Goal: Obtain resource: Obtain resource

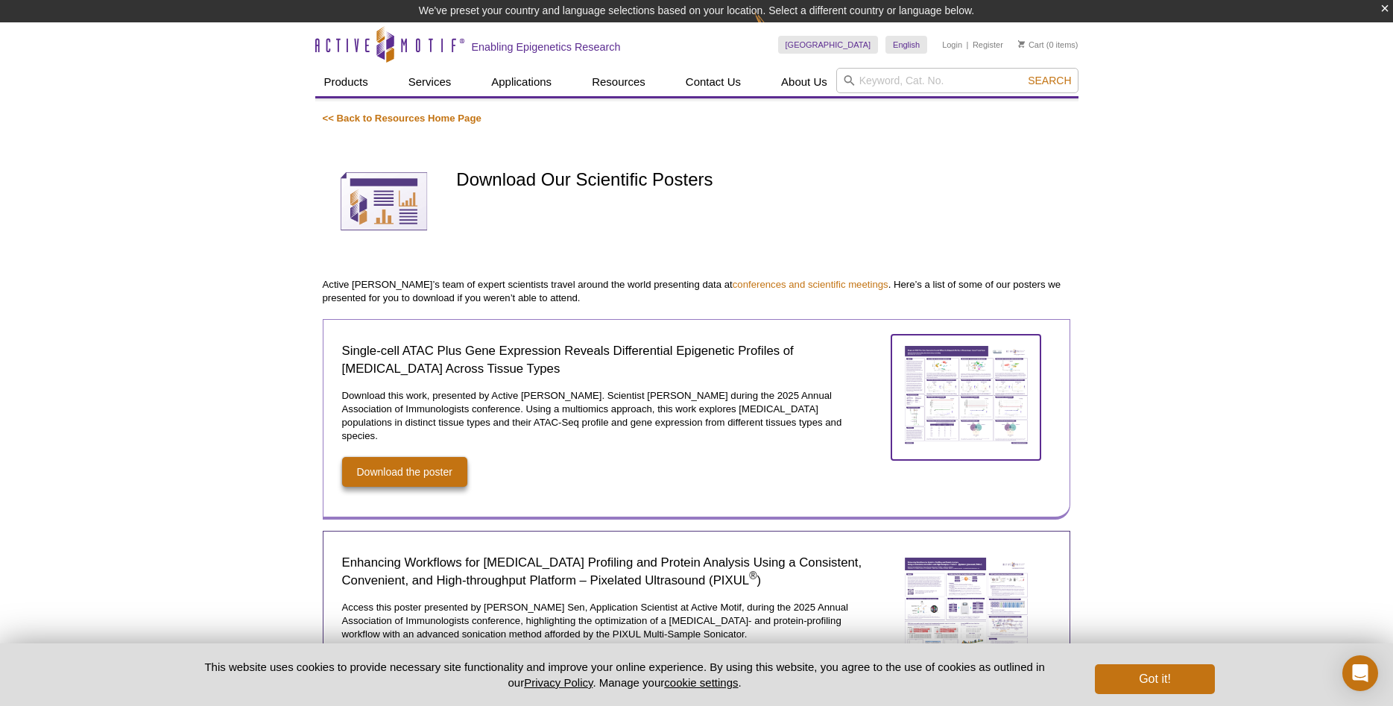
click at [938, 381] on img at bounding box center [965, 395] width 149 height 121
click at [932, 384] on img at bounding box center [965, 395] width 149 height 121
